Goal: Complete application form

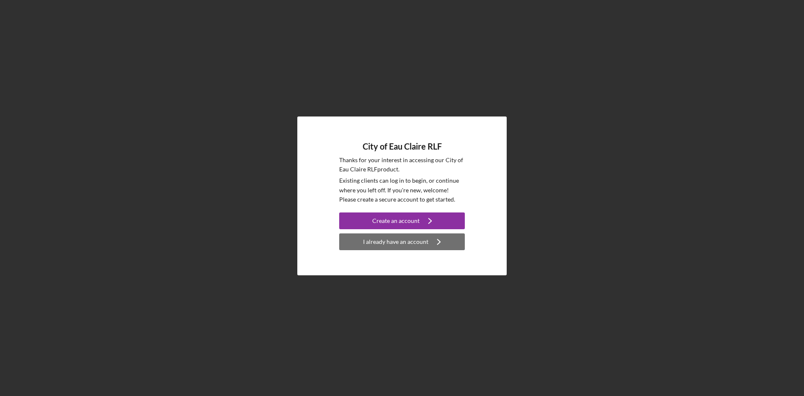
click at [441, 241] on icon "Icon/Navigate" at bounding box center [438, 241] width 21 height 21
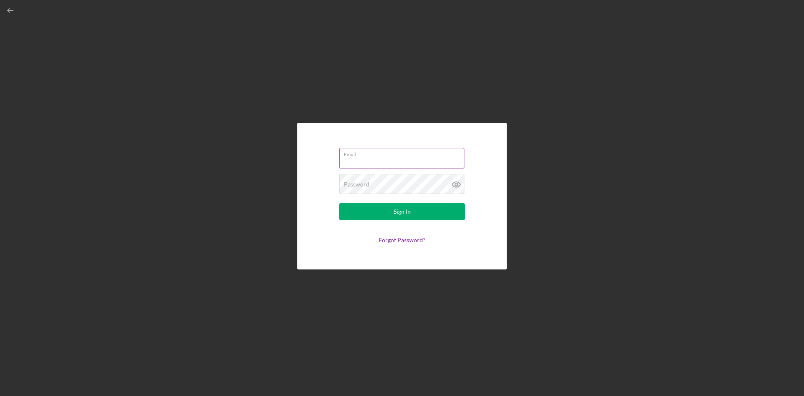
click at [374, 162] on input "Email" at bounding box center [401, 158] width 125 height 20
type input "[EMAIL_ADDRESS][DOMAIN_NAME]"
click at [339, 203] on button "Sign In" at bounding box center [402, 211] width 126 height 17
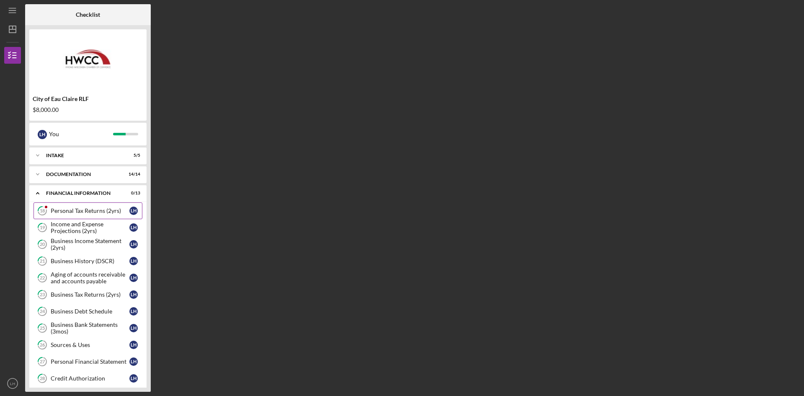
click at [67, 215] on link "18 Personal Tax Returns (2yrs) L H" at bounding box center [88, 210] width 109 height 17
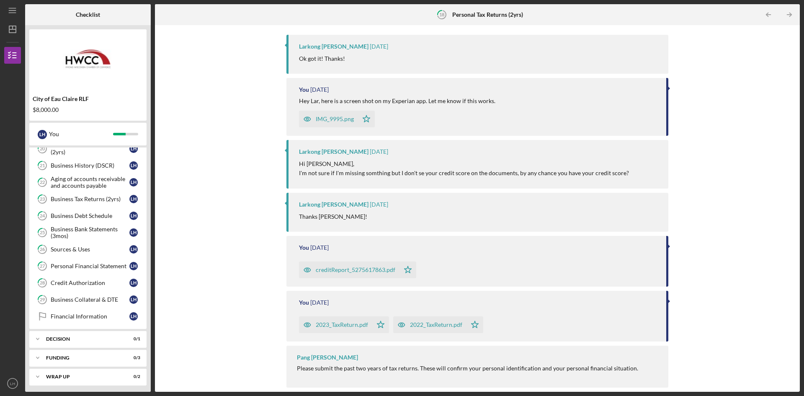
scroll to position [98, 0]
click at [116, 333] on div "Icon/Expander Decision 0 / 1" at bounding box center [87, 336] width 117 height 17
click at [111, 351] on div "Decision" at bounding box center [90, 354] width 79 height 7
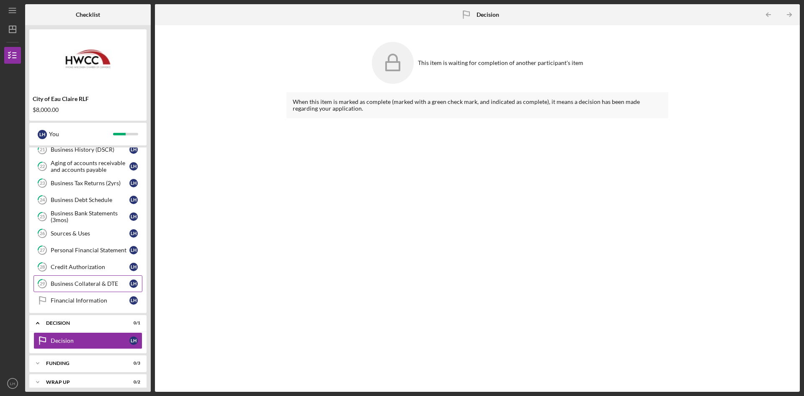
scroll to position [119, 0]
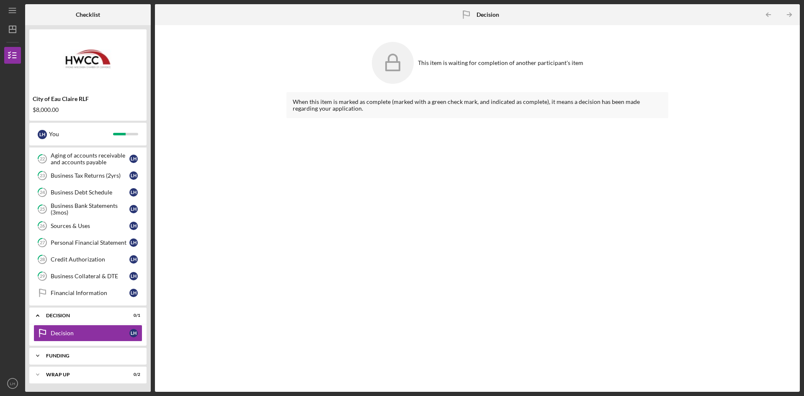
click at [97, 361] on div "Icon/Expander Funding 0 / 3" at bounding box center [87, 355] width 117 height 17
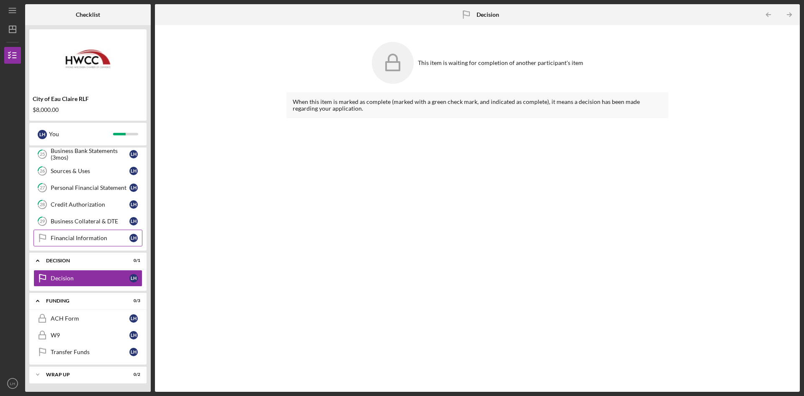
click at [86, 237] on div "Financial Information" at bounding box center [90, 238] width 79 height 7
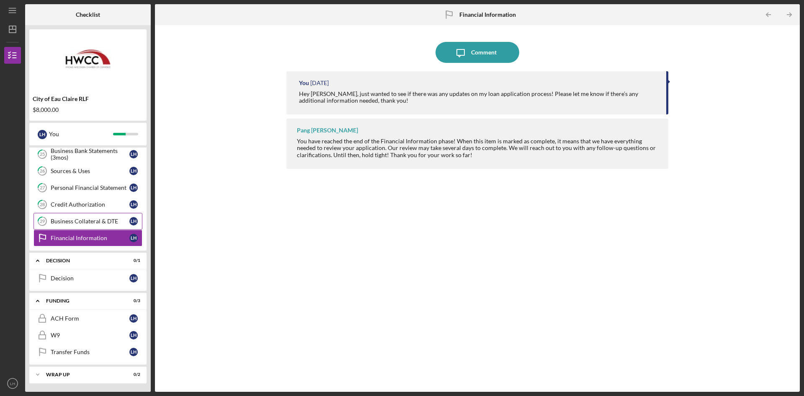
click at [93, 226] on link "29 Business Collateral & DTE L H" at bounding box center [88, 221] width 109 height 17
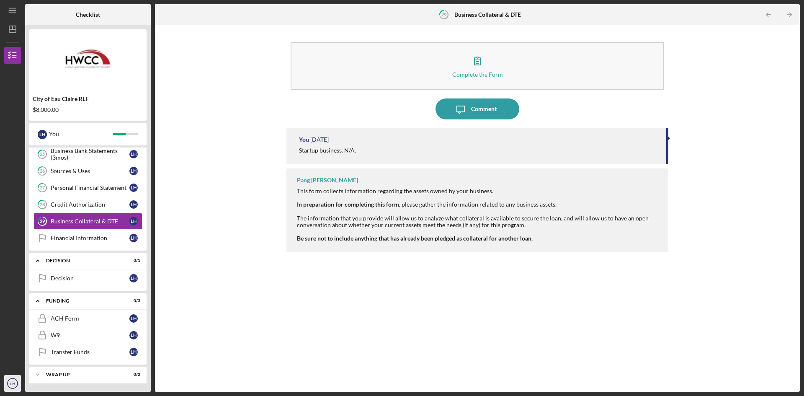
click at [15, 380] on icon "LH" at bounding box center [12, 383] width 17 height 21
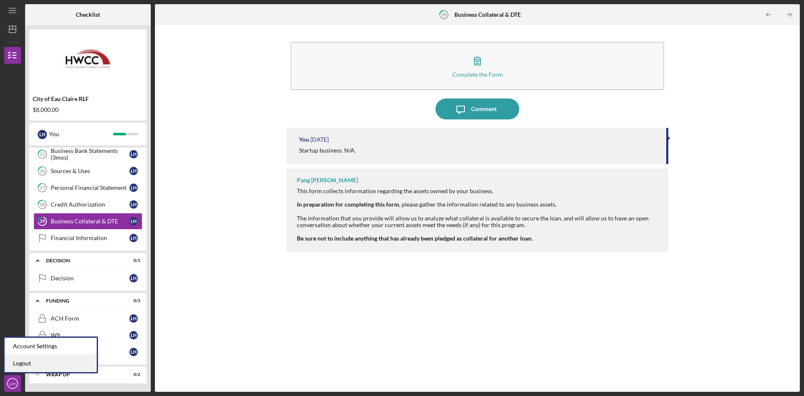
click at [28, 367] on link "Logout" at bounding box center [51, 363] width 92 height 17
